Goal: Information Seeking & Learning: Find specific fact

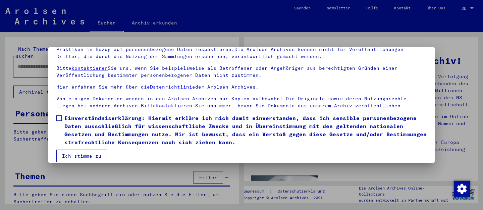
scroll to position [54, 0]
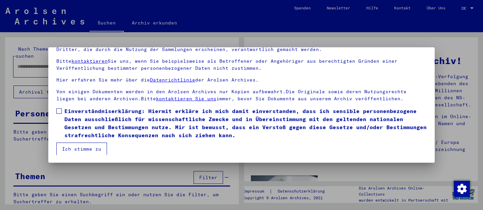
click at [59, 111] on span at bounding box center [58, 110] width 5 height 5
click at [91, 152] on button "Ich stimme zu" at bounding box center [81, 149] width 51 height 13
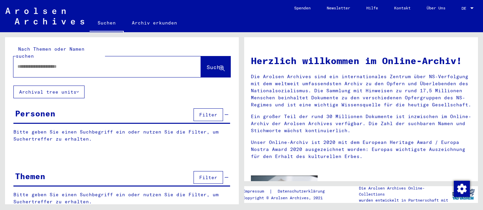
click at [216, 112] on span "Filter" at bounding box center [208, 115] width 18 height 6
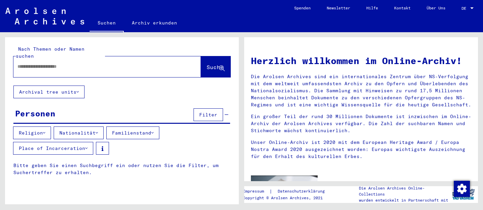
click at [53, 63] on input "text" at bounding box center [98, 66] width 163 height 7
type input "*"
type input "**********"
click at [207, 64] on span "Suche" at bounding box center [215, 67] width 17 height 7
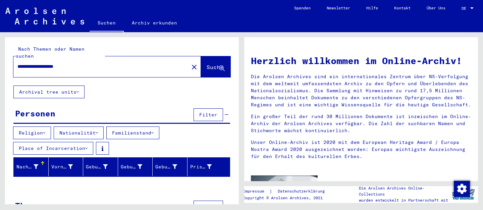
scroll to position [16, 0]
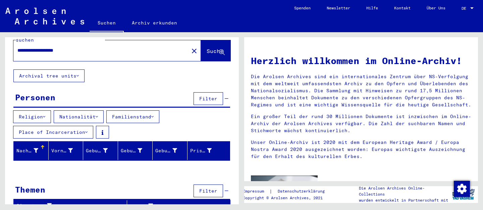
click at [159, 22] on link "Archiv erkunden" at bounding box center [154, 23] width 61 height 16
